Goal: Task Accomplishment & Management: Use online tool/utility

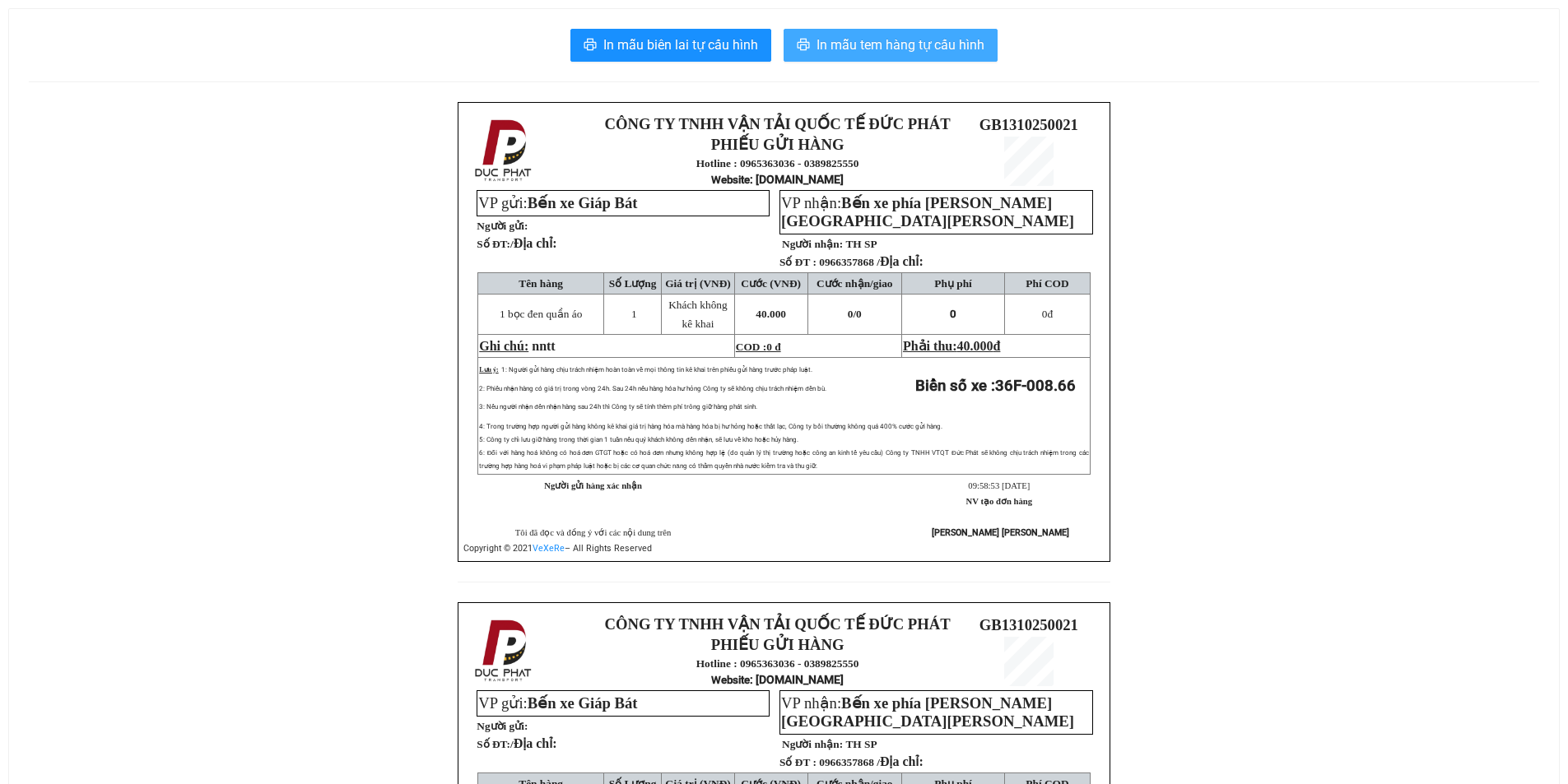
click at [962, 53] on span "In mẫu tem hàng tự cấu hình" at bounding box center [900, 45] width 168 height 20
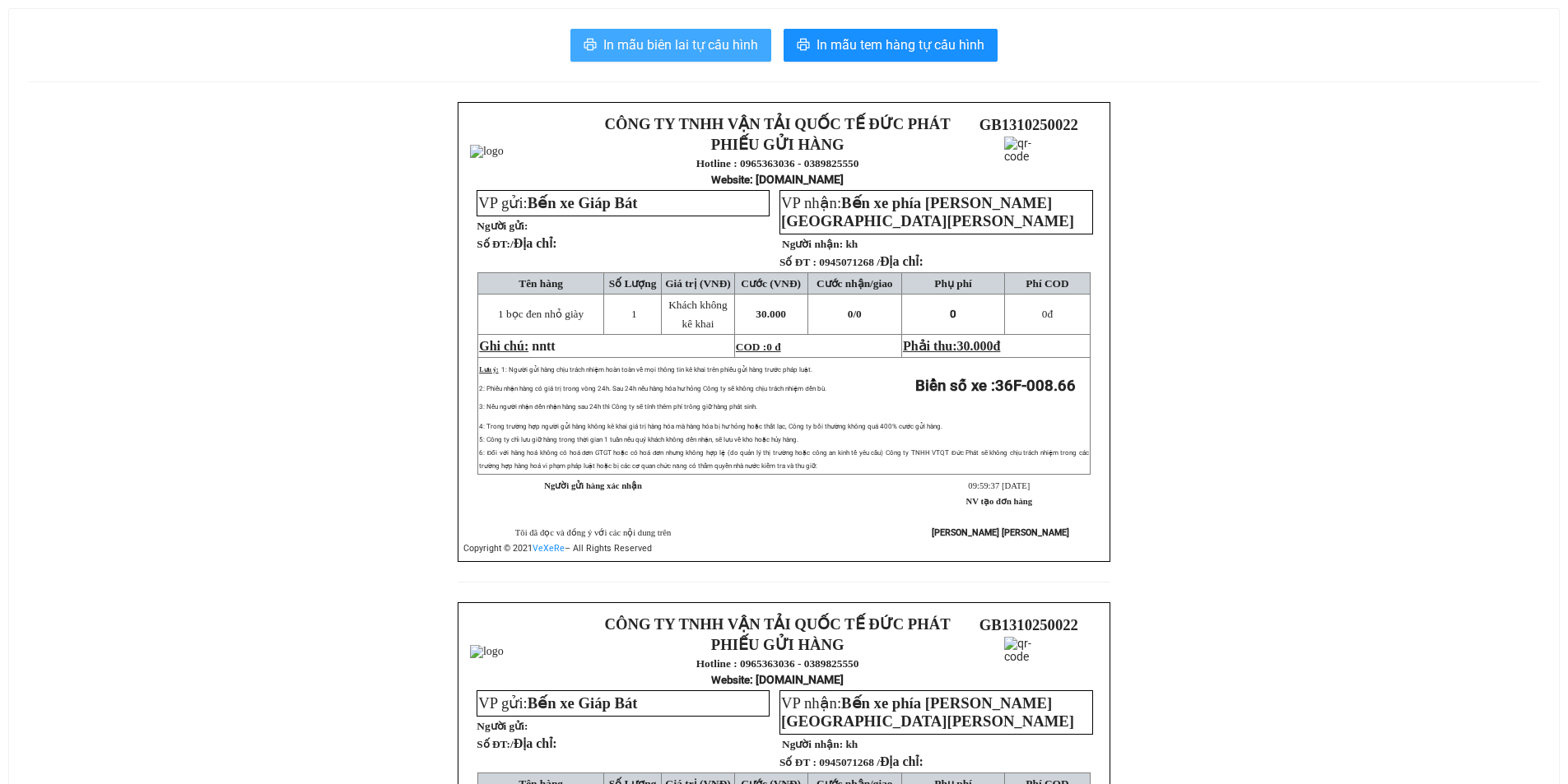
click at [681, 48] on span "In mẫu biên lai tự cấu hình" at bounding box center [680, 45] width 154 height 20
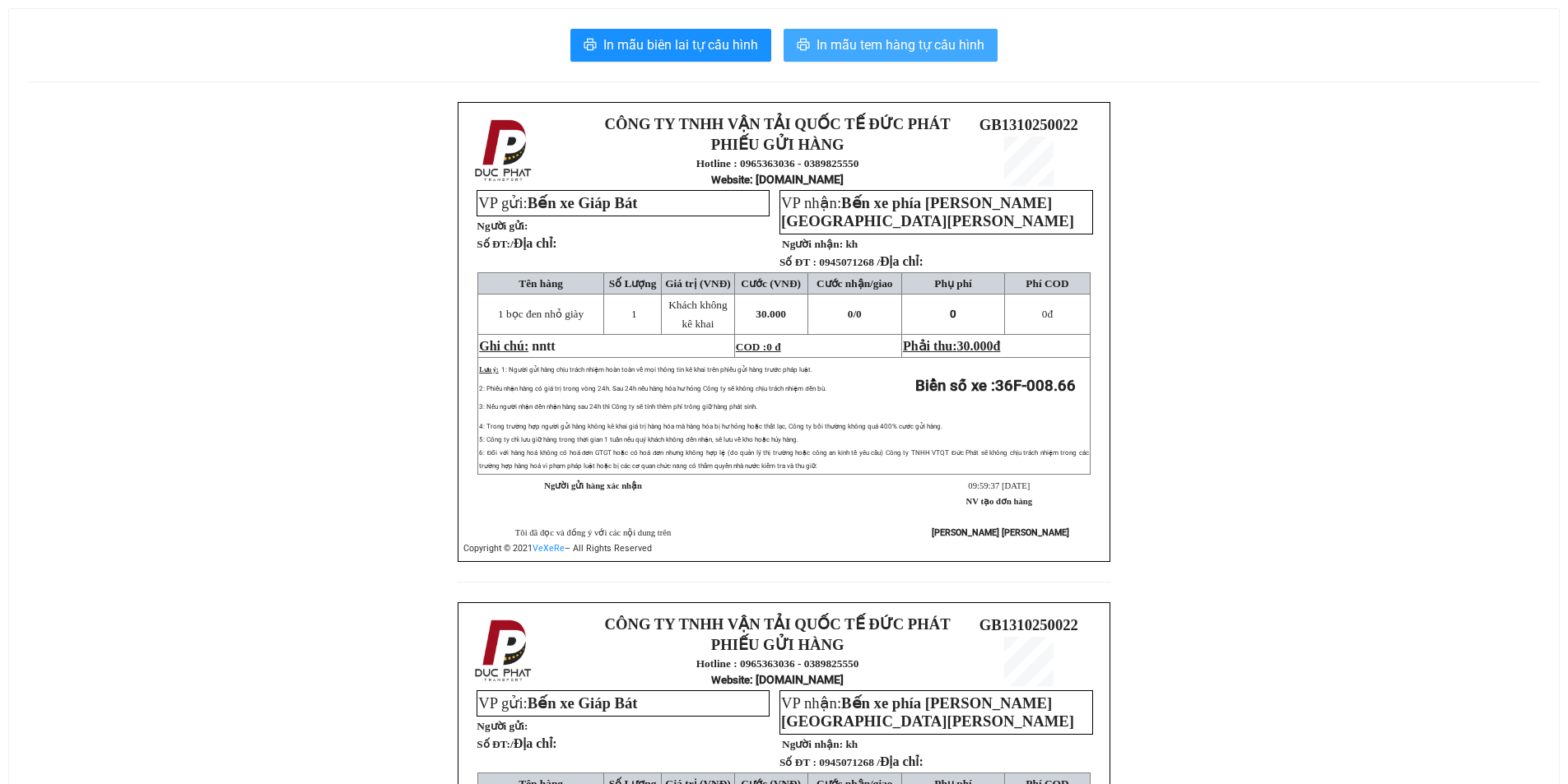
click at [955, 47] on span "In mẫu tem hàng tự cấu hình" at bounding box center [900, 45] width 168 height 20
click at [881, 47] on span "In mẫu tem hàng tự cấu hình" at bounding box center [900, 45] width 168 height 20
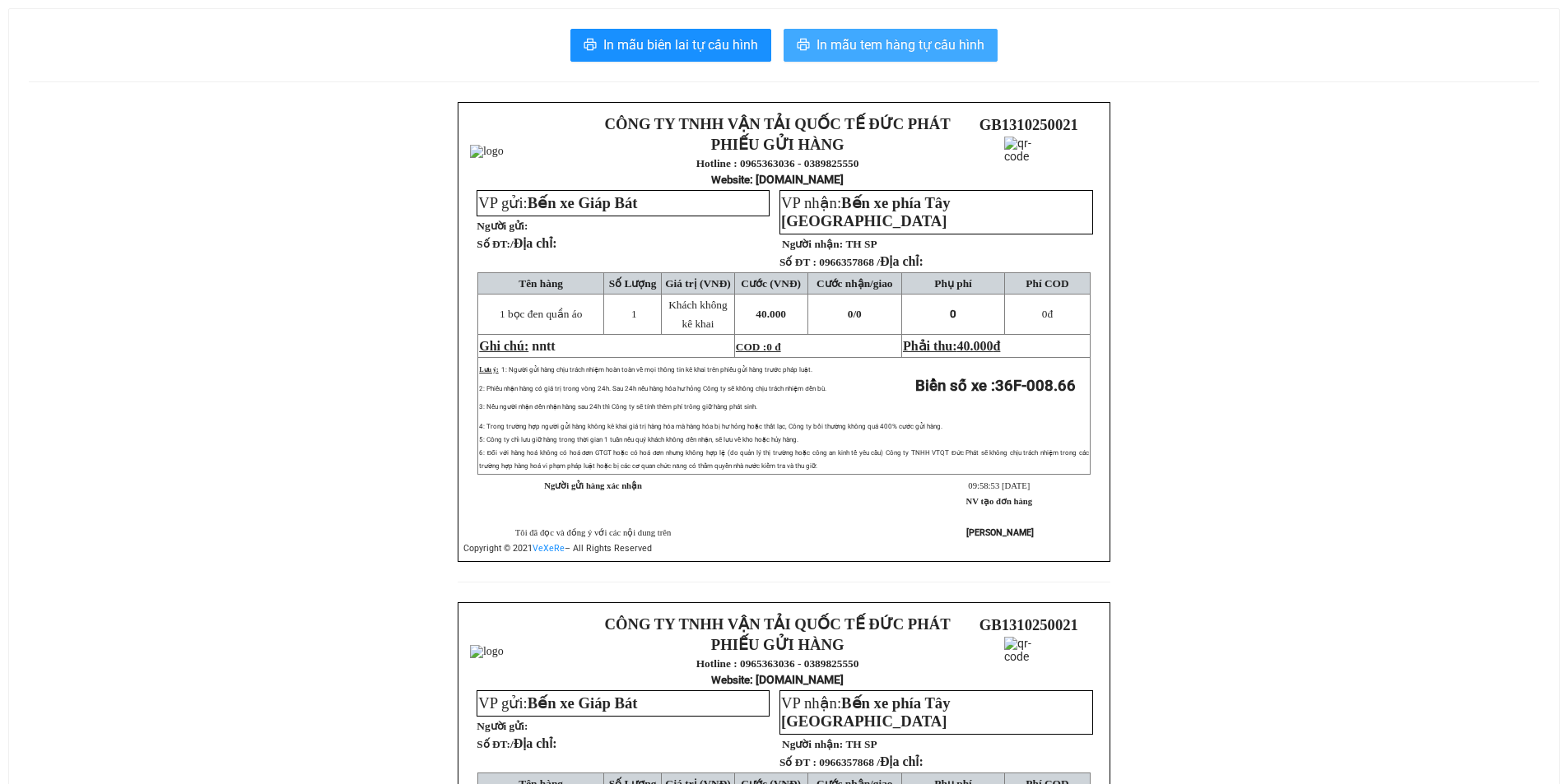
click at [938, 51] on span "In mẫu tem hàng tự cấu hình" at bounding box center [900, 45] width 168 height 20
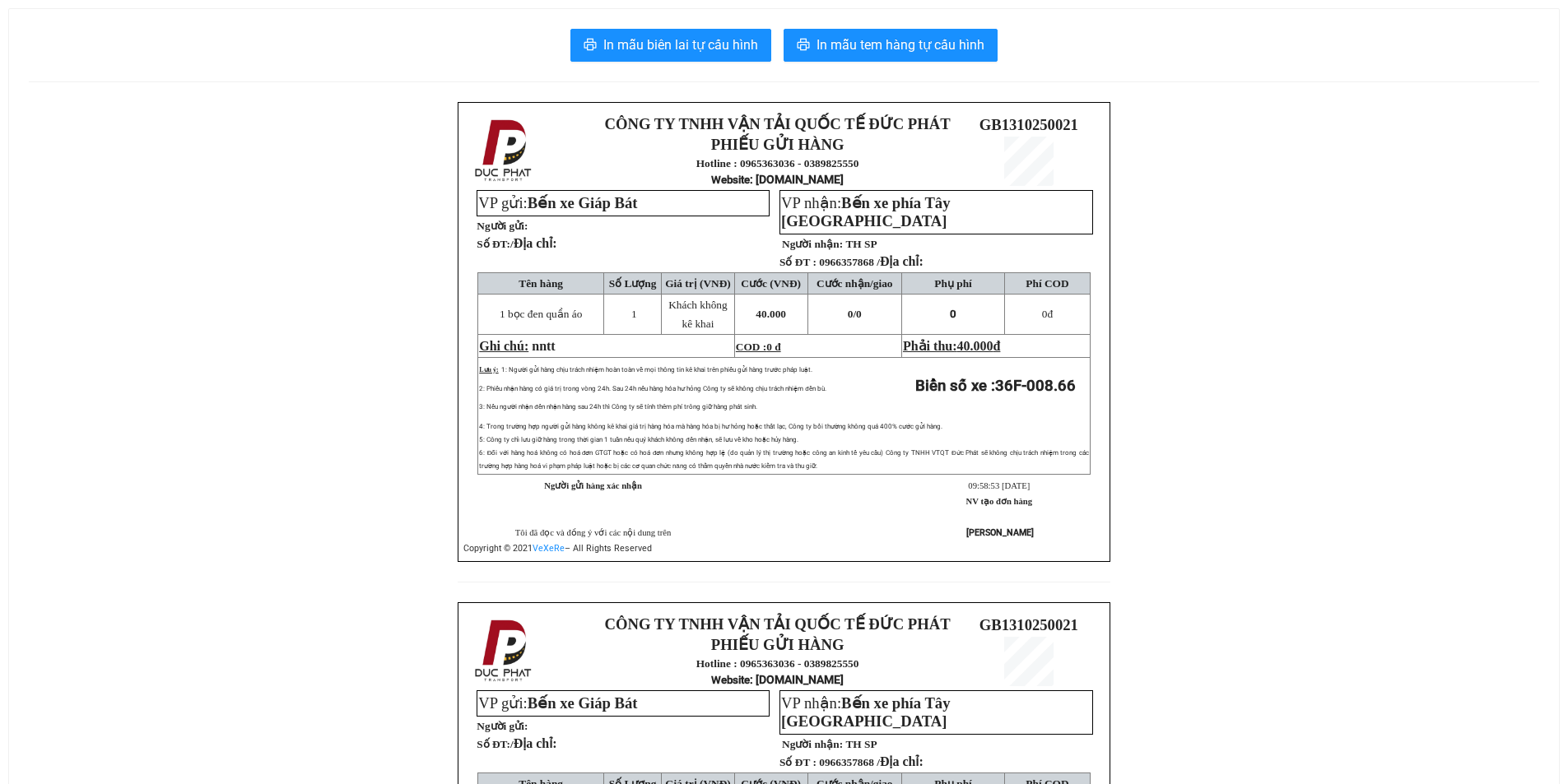
drag, startPoint x: 1337, startPoint y: 346, endPoint x: 966, endPoint y: 25, distance: 490.6
click at [1337, 338] on div "CÔNG TY TNHH VẬN TẢI QUỐC TẾ ĐỨC PHÁT PHIẾU GỬI HÀNG Hotline : 0965363036 - 038…" at bounding box center [784, 603] width 1510 height 1001
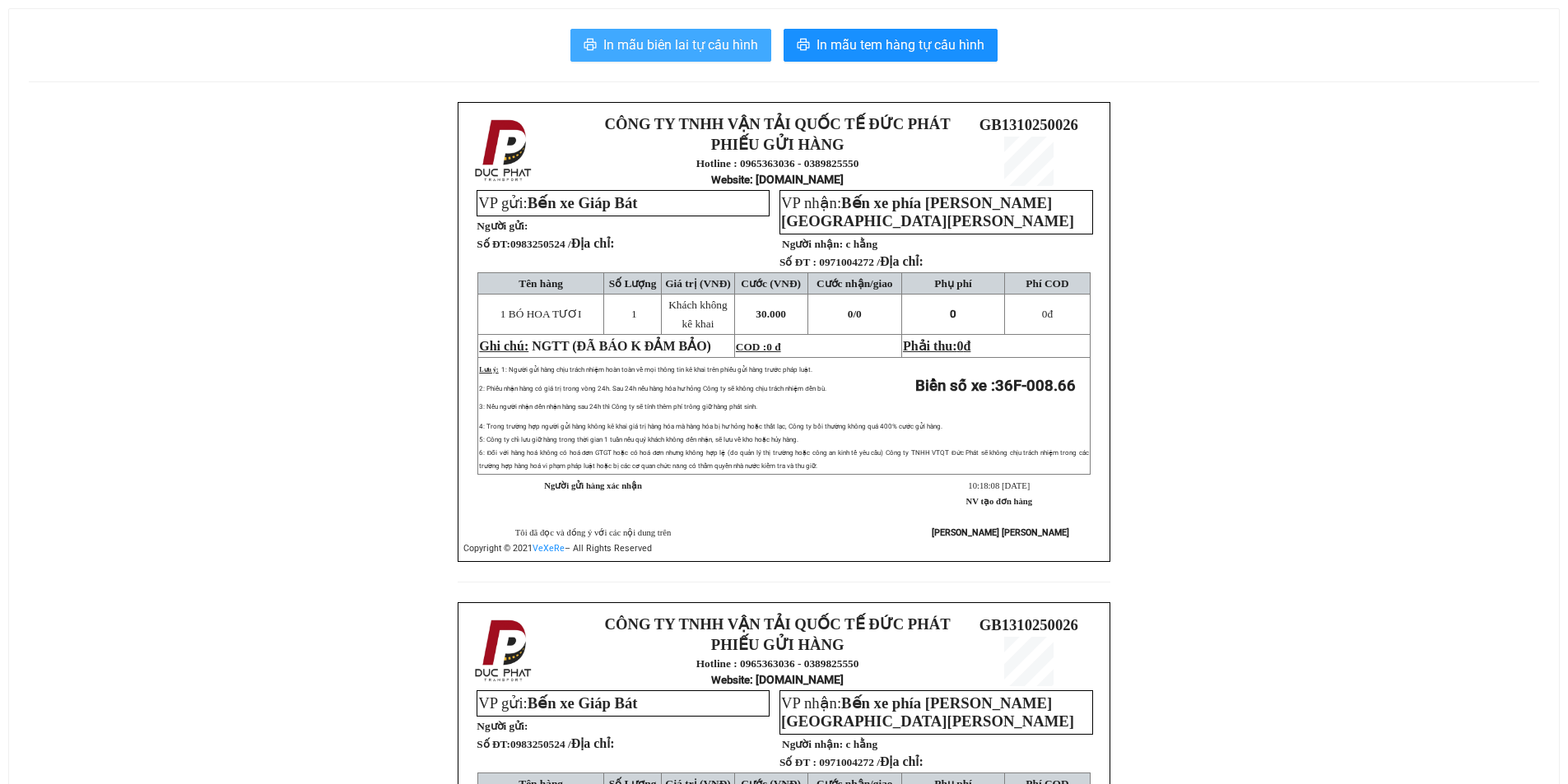
click at [699, 53] on span "In mẫu biên lai tự cấu hình" at bounding box center [680, 45] width 154 height 20
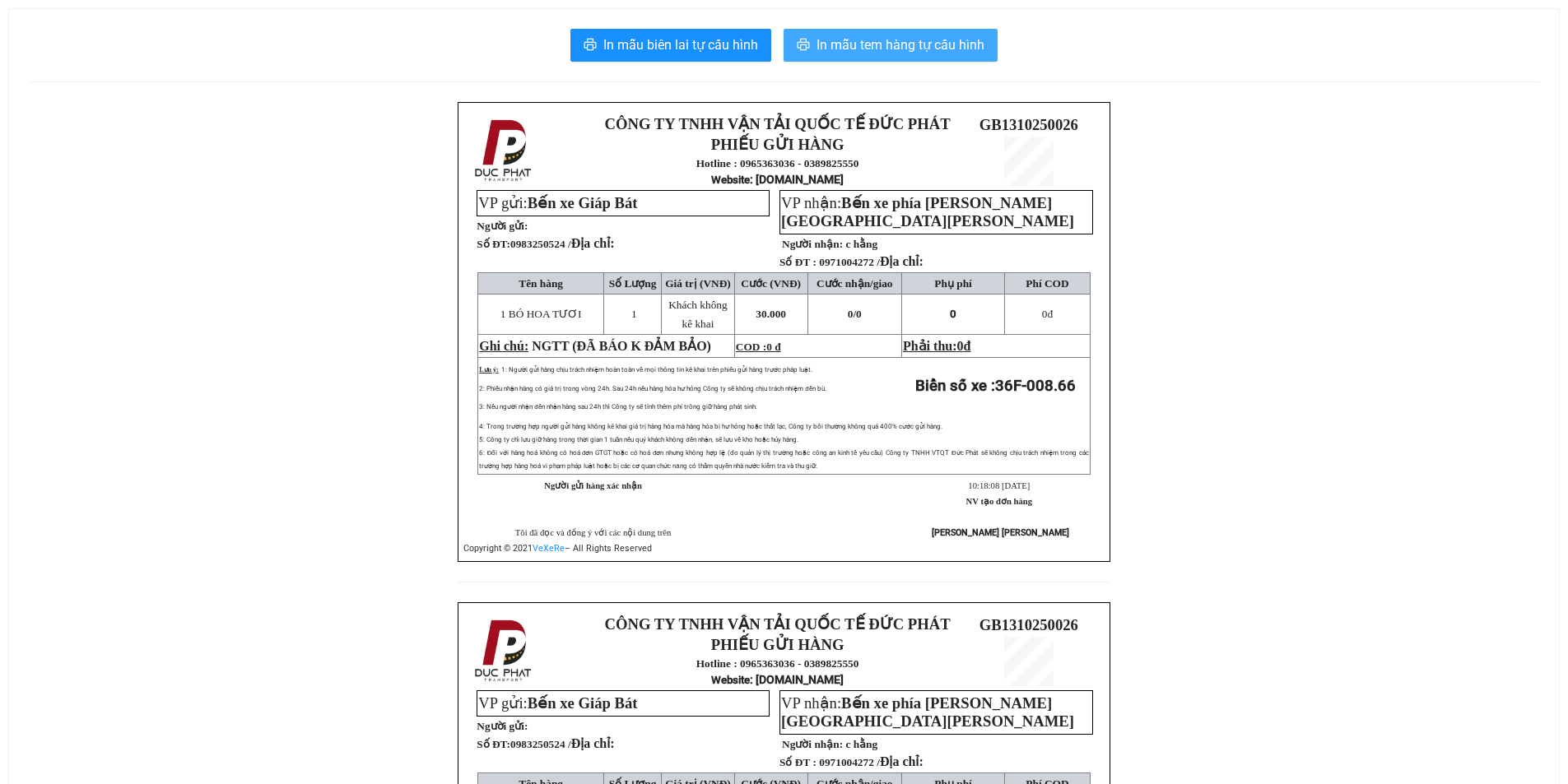
click at [944, 39] on span "In mẫu tem hàng tự cấu hình" at bounding box center [900, 45] width 168 height 20
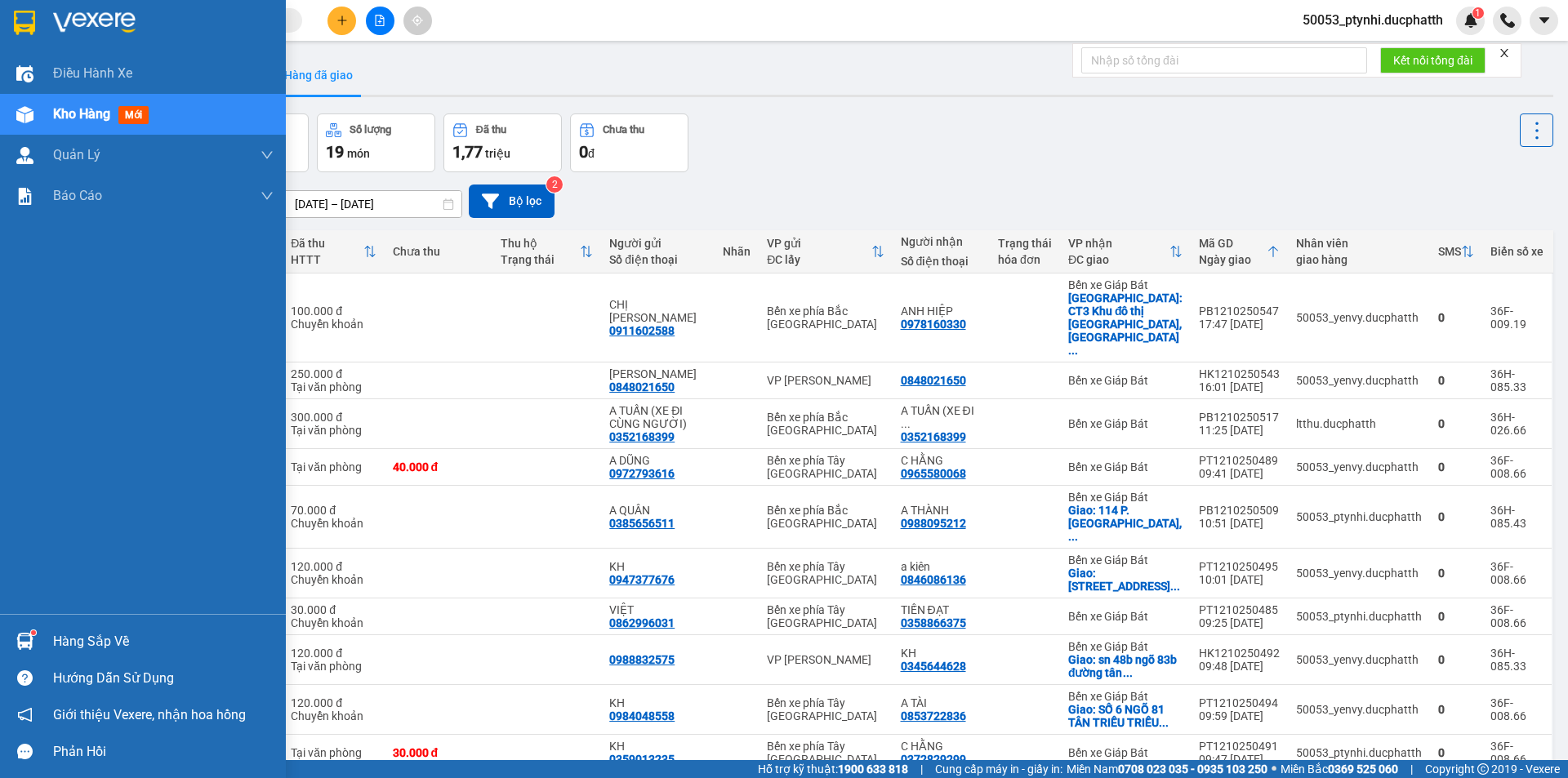
click at [48, 640] on div "Hàng sắp về" at bounding box center [143, 641] width 286 height 37
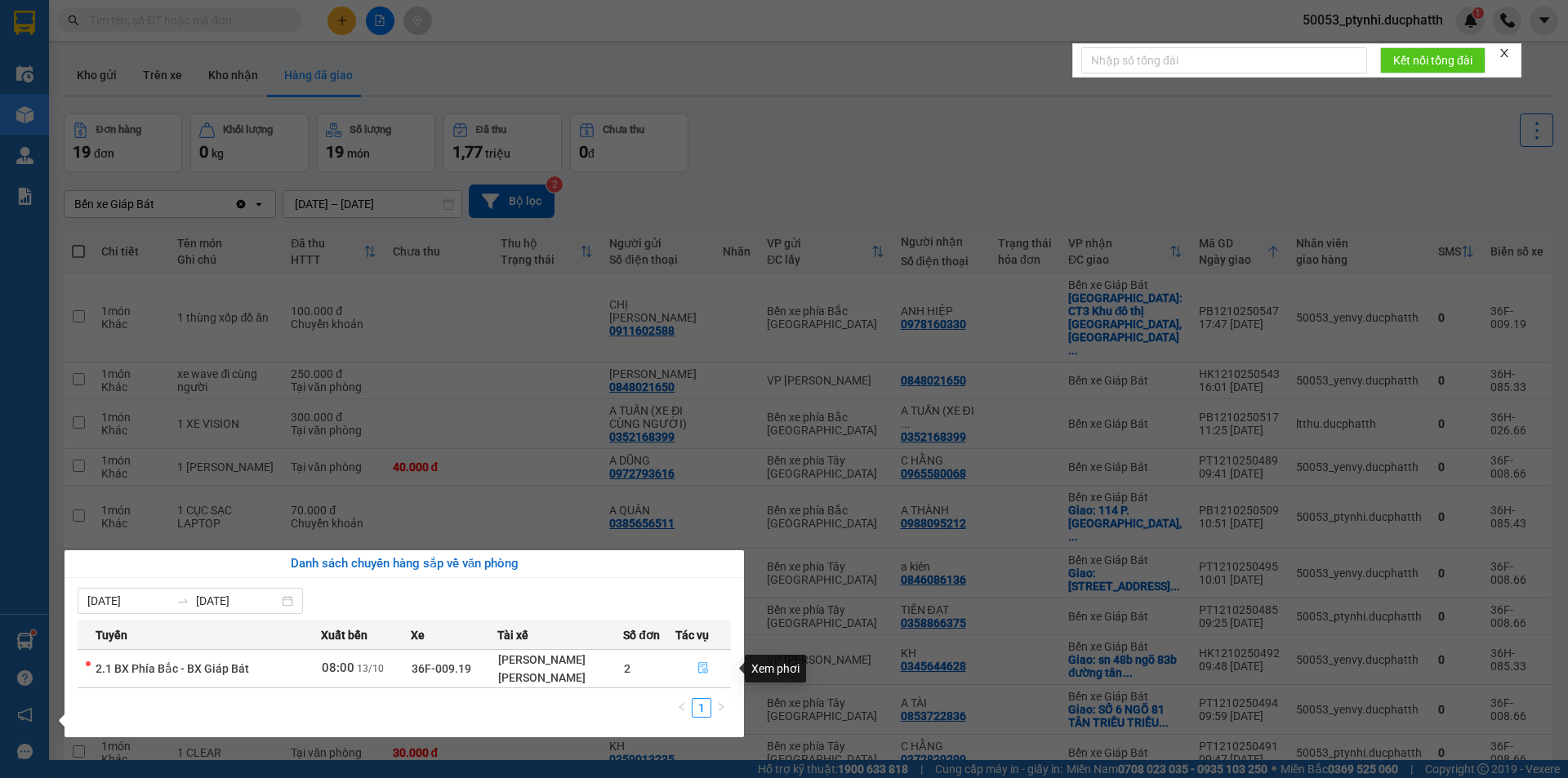
click at [706, 664] on icon "file-done" at bounding box center [703, 667] width 11 height 11
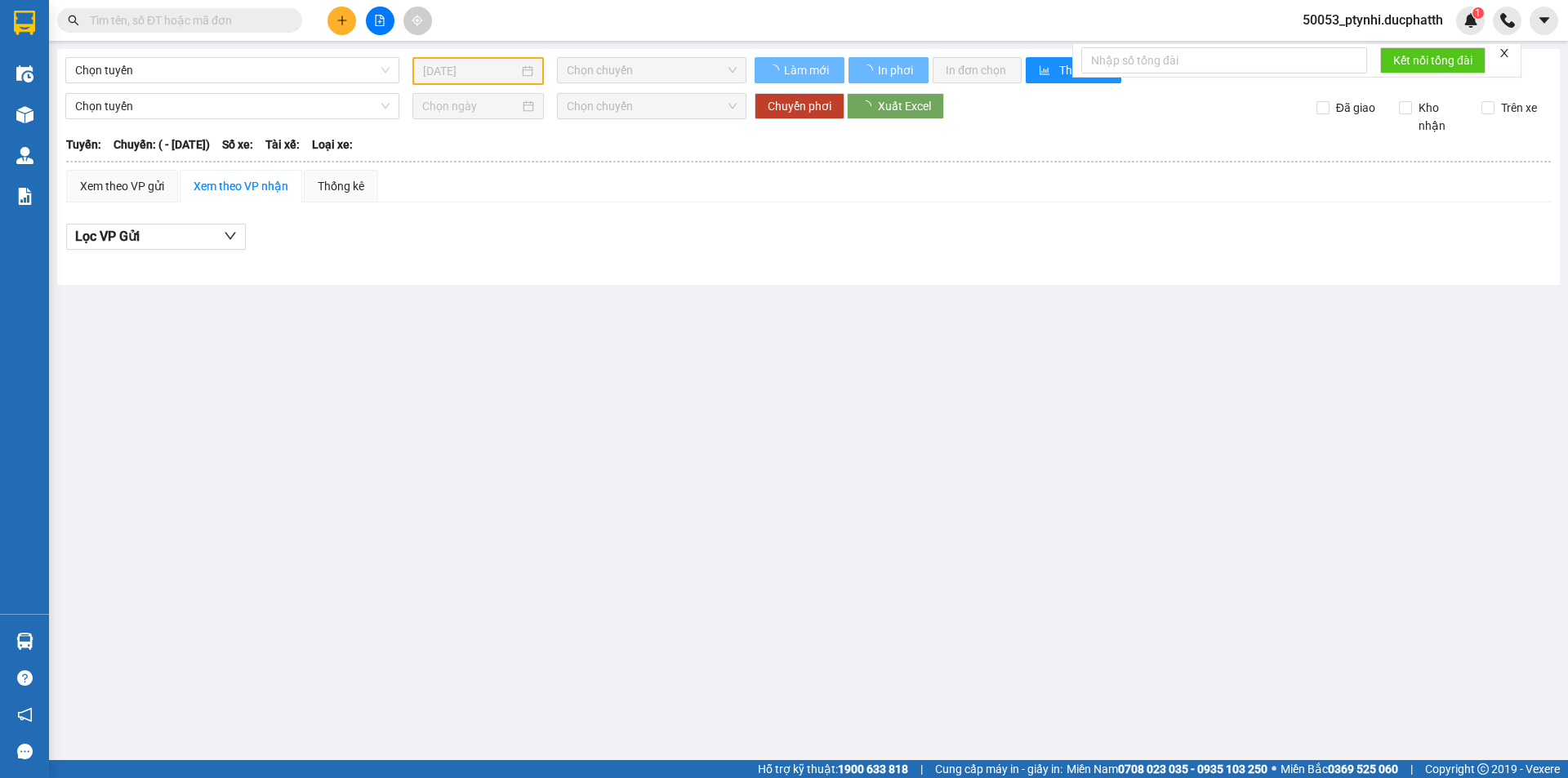
type input "[DATE]"
